Goal: Task Accomplishment & Management: Manage account settings

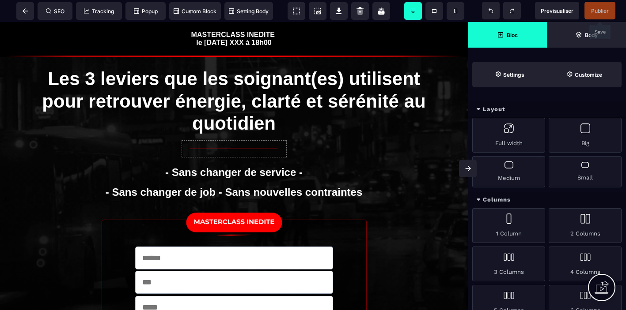
click at [600, 8] on span "Publier" at bounding box center [600, 11] width 18 height 7
click at [29, 10] on span at bounding box center [25, 11] width 18 height 18
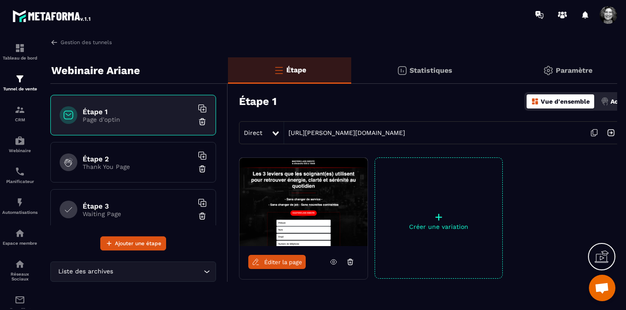
click at [276, 132] on icon at bounding box center [275, 134] width 6 height 4
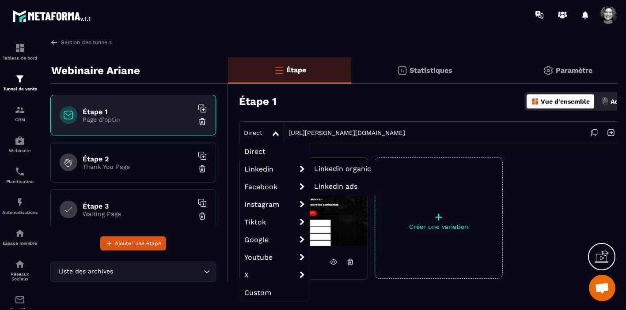
click at [354, 167] on span "Linkedin organic" at bounding box center [342, 169] width 57 height 8
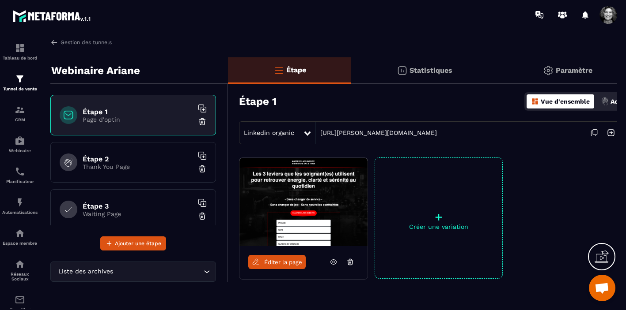
click at [595, 133] on icon at bounding box center [594, 133] width 17 height 17
click at [306, 133] on icon at bounding box center [307, 134] width 6 height 4
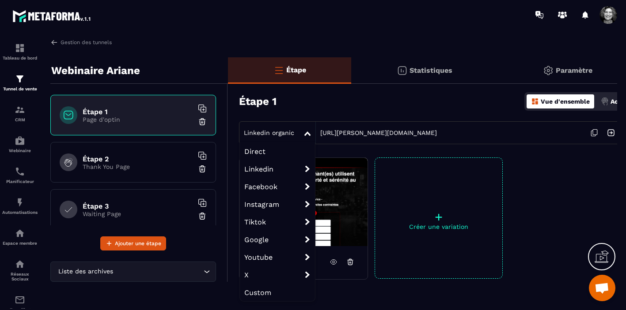
click at [272, 151] on span "Direct" at bounding box center [277, 152] width 75 height 18
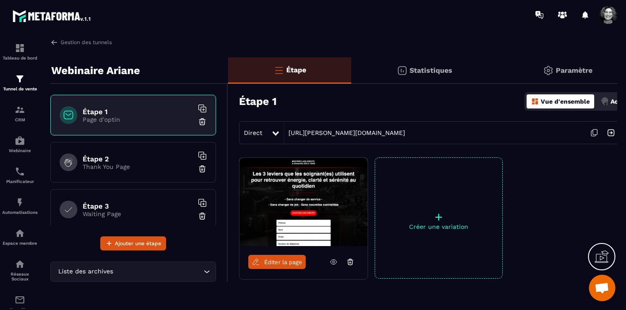
click at [335, 263] on icon at bounding box center [333, 262] width 8 height 8
click at [594, 132] on icon at bounding box center [594, 133] width 17 height 17
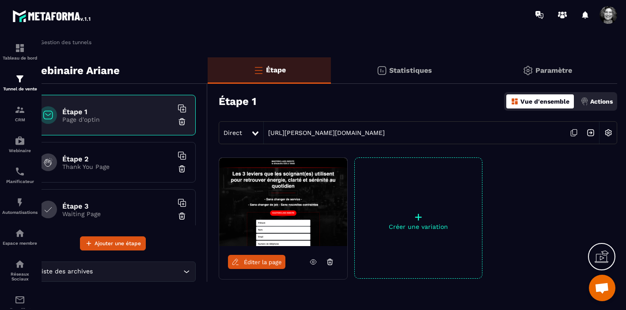
click at [611, 133] on img at bounding box center [608, 133] width 17 height 17
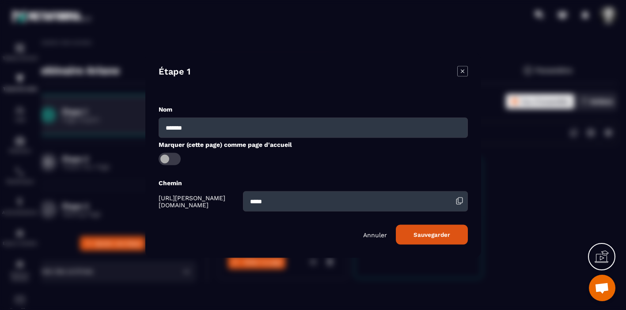
click at [440, 236] on button "Sauvegarder" at bounding box center [432, 235] width 72 height 20
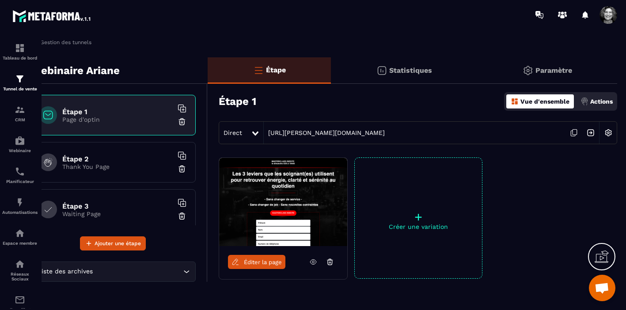
click at [574, 132] on icon at bounding box center [573, 133] width 17 height 17
click at [607, 134] on img at bounding box center [608, 133] width 17 height 17
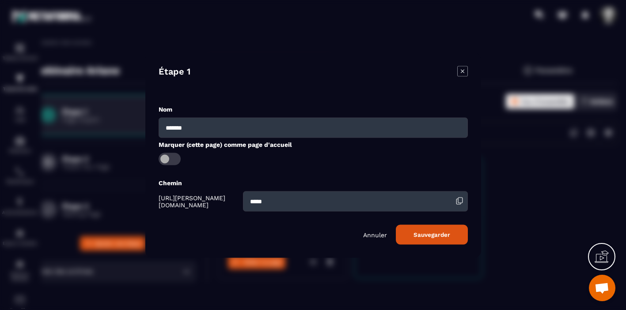
click at [243, 203] on input "*****" at bounding box center [354, 201] width 225 height 20
click at [281, 199] on input "*****" at bounding box center [354, 201] width 225 height 20
click at [439, 234] on button "Sauvegarder" at bounding box center [432, 235] width 72 height 20
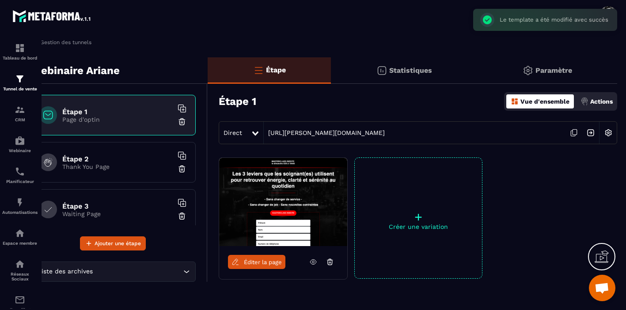
click at [597, 104] on p "Actions" at bounding box center [601, 101] width 23 height 7
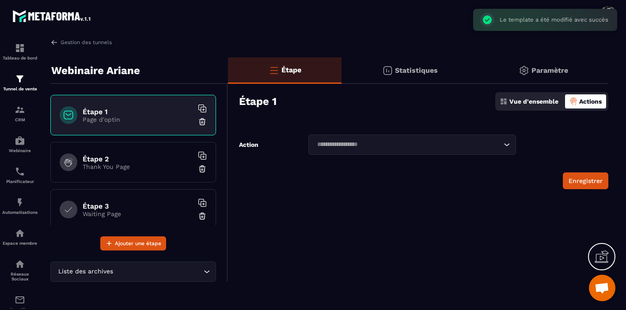
scroll to position [0, 0]
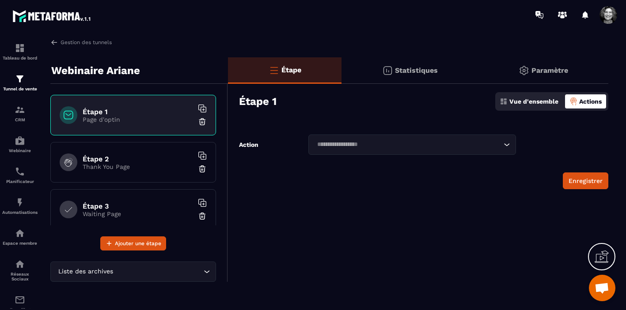
click at [522, 98] on p "Vue d'ensemble" at bounding box center [533, 101] width 49 height 7
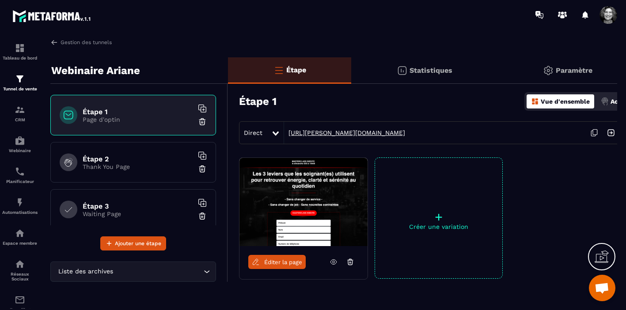
click at [348, 133] on link "[URL][PERSON_NAME][DOMAIN_NAME]" at bounding box center [344, 132] width 121 height 7
click at [609, 15] on span at bounding box center [608, 15] width 18 height 18
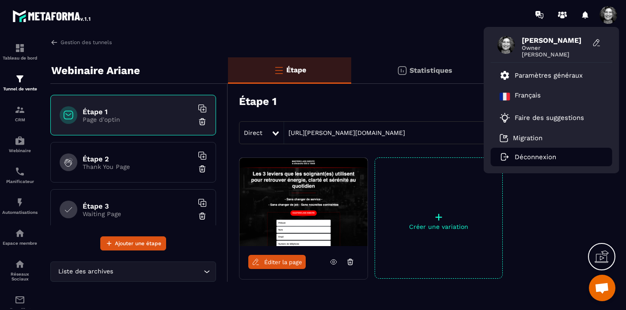
click at [539, 157] on p "Déconnexion" at bounding box center [536, 157] width 42 height 8
